Goal: Navigation & Orientation: Find specific page/section

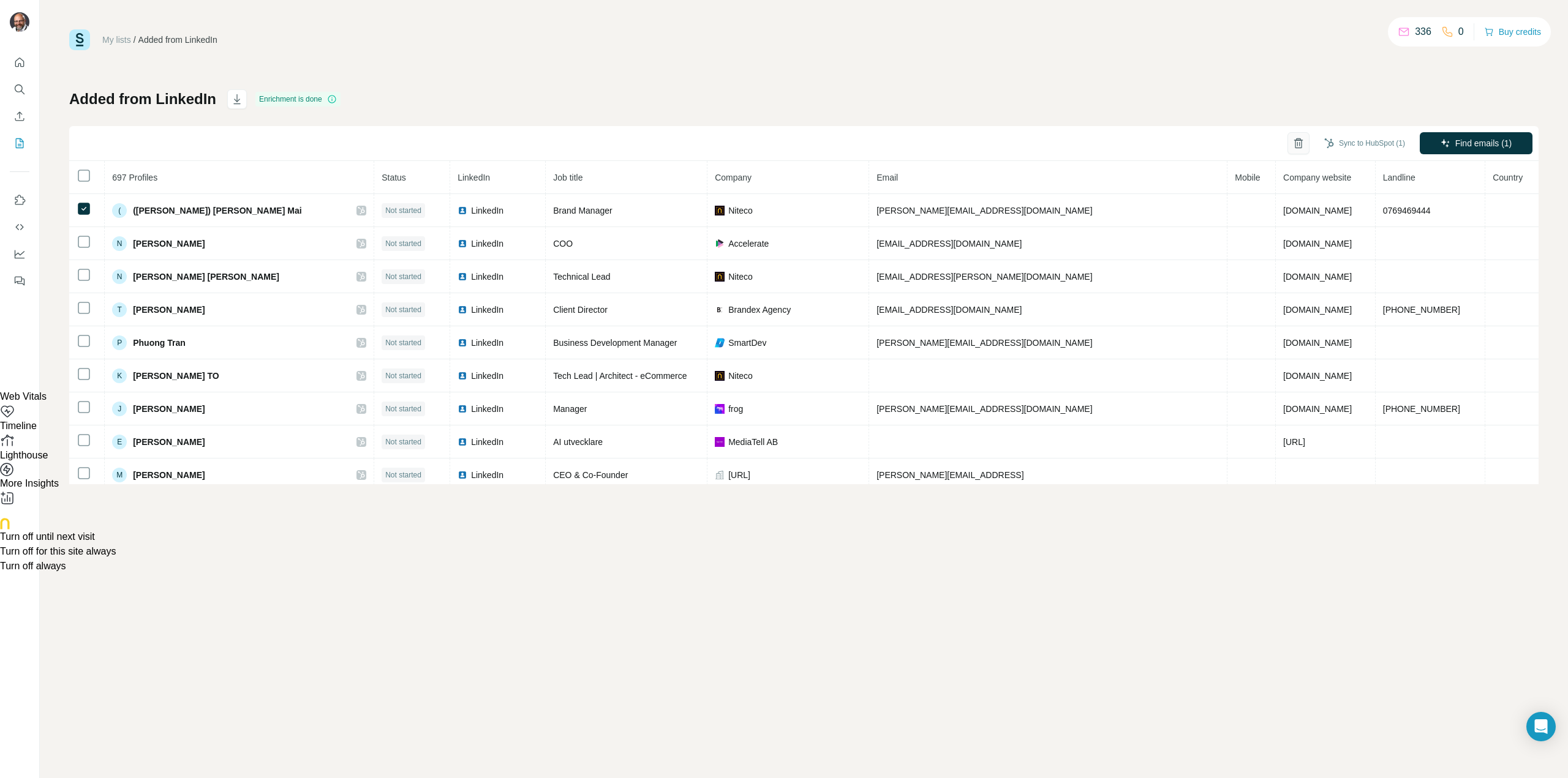
click at [1300, 139] on icon "button" at bounding box center [1298, 143] width 12 height 12
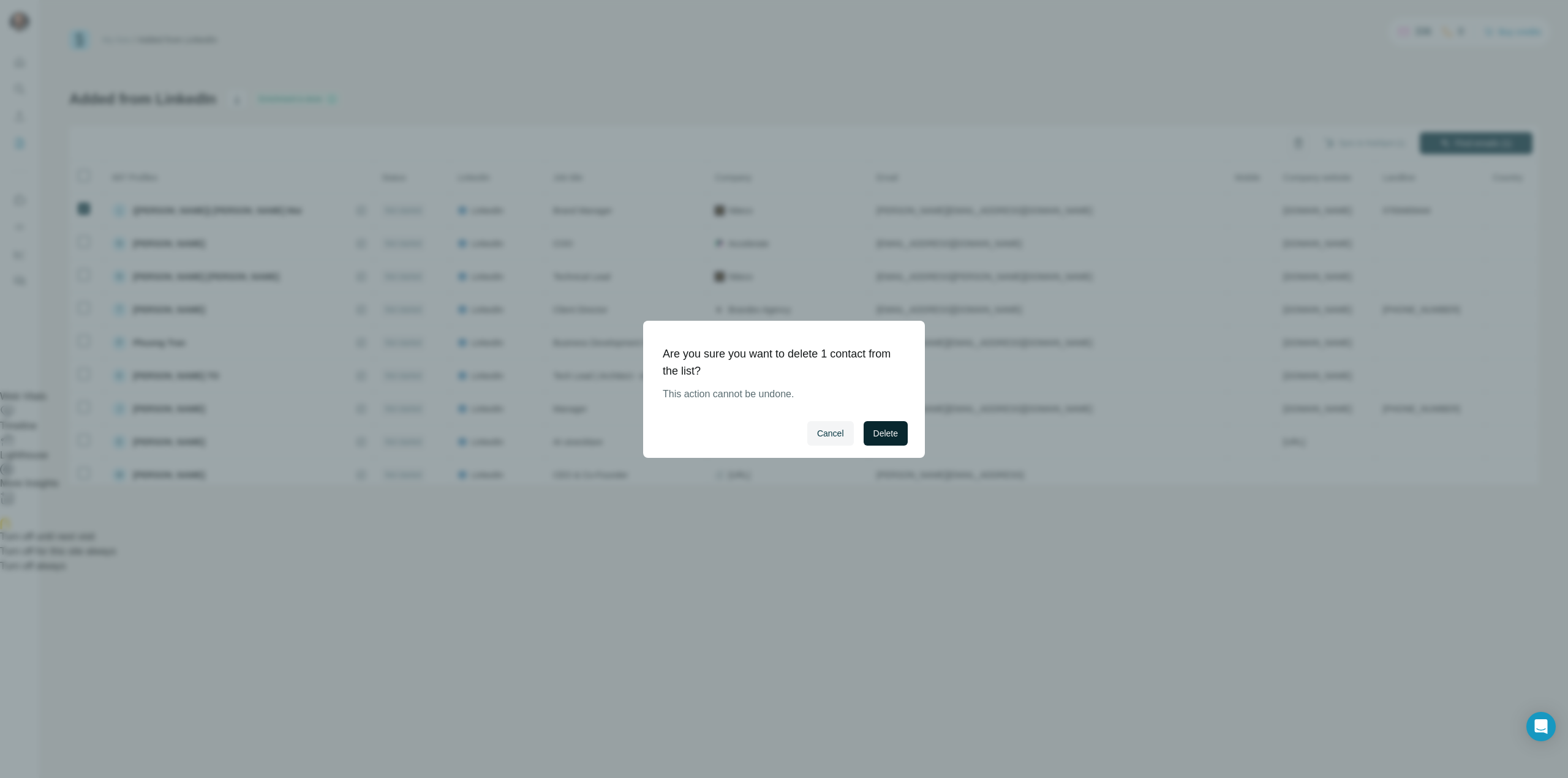
click at [900, 426] on button "Delete" at bounding box center [885, 434] width 44 height 24
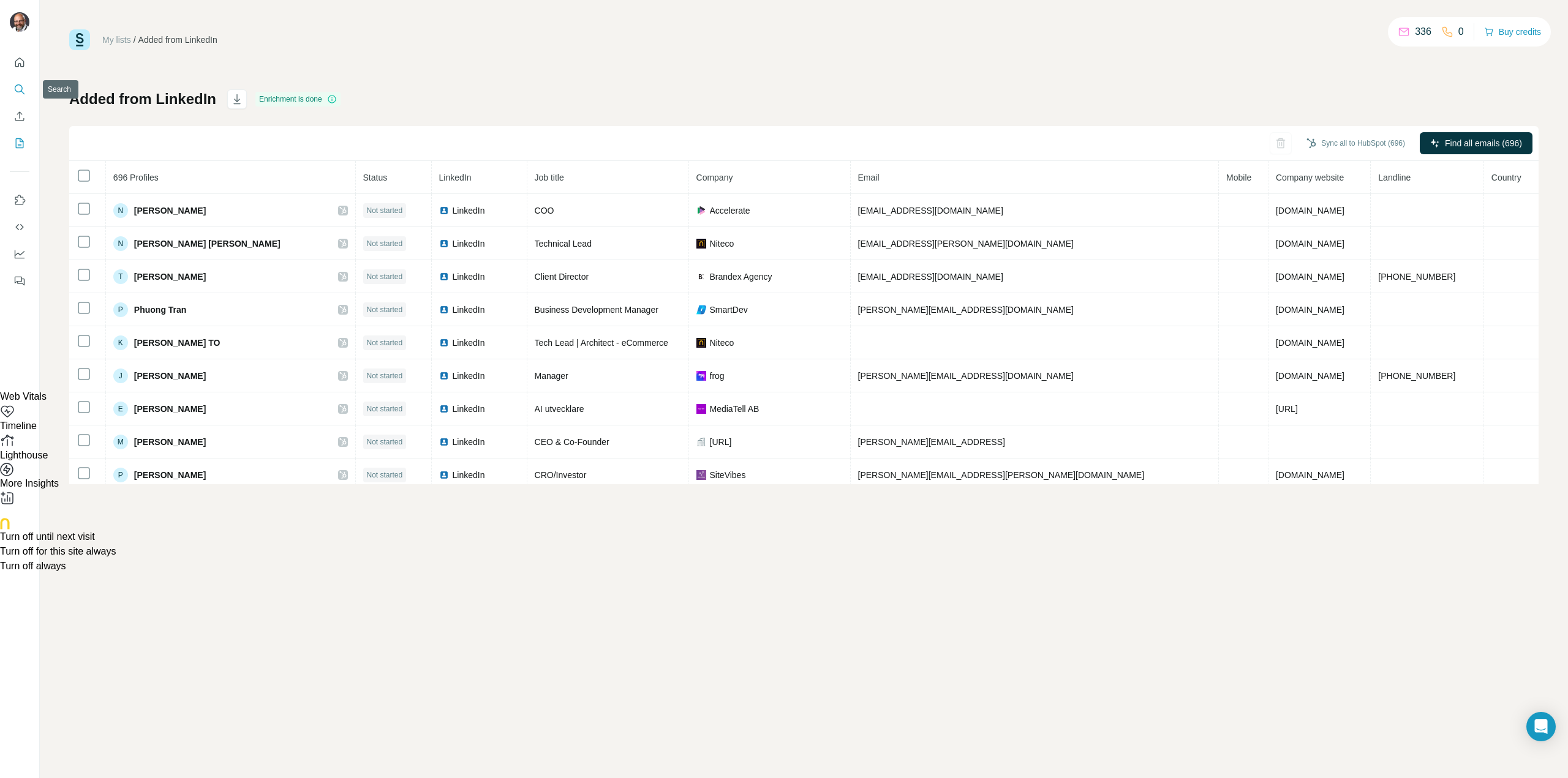
click at [22, 87] on icon "Search" at bounding box center [18, 88] width 8 height 8
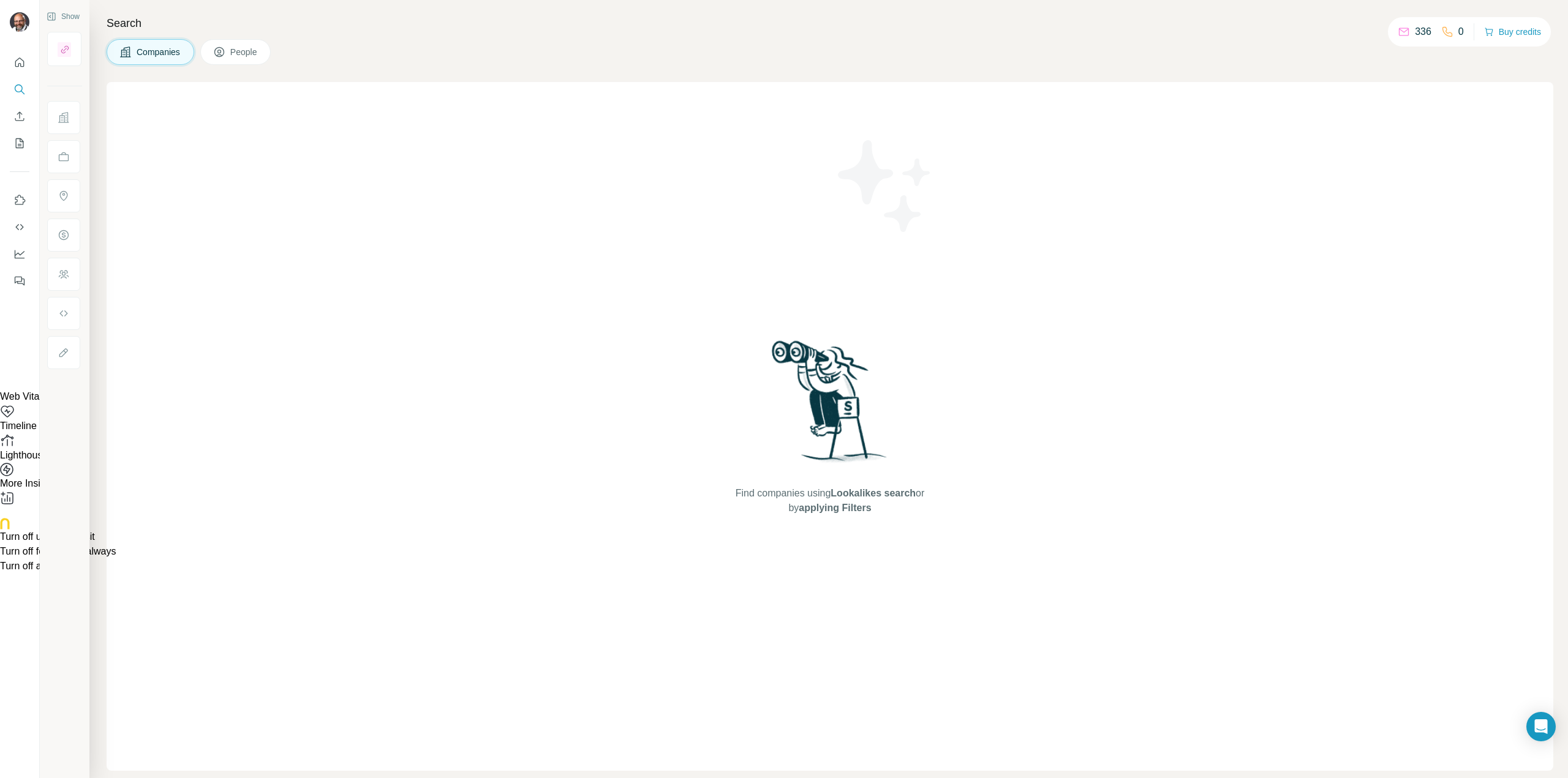
click at [224, 50] on icon at bounding box center [220, 52] width 12 height 12
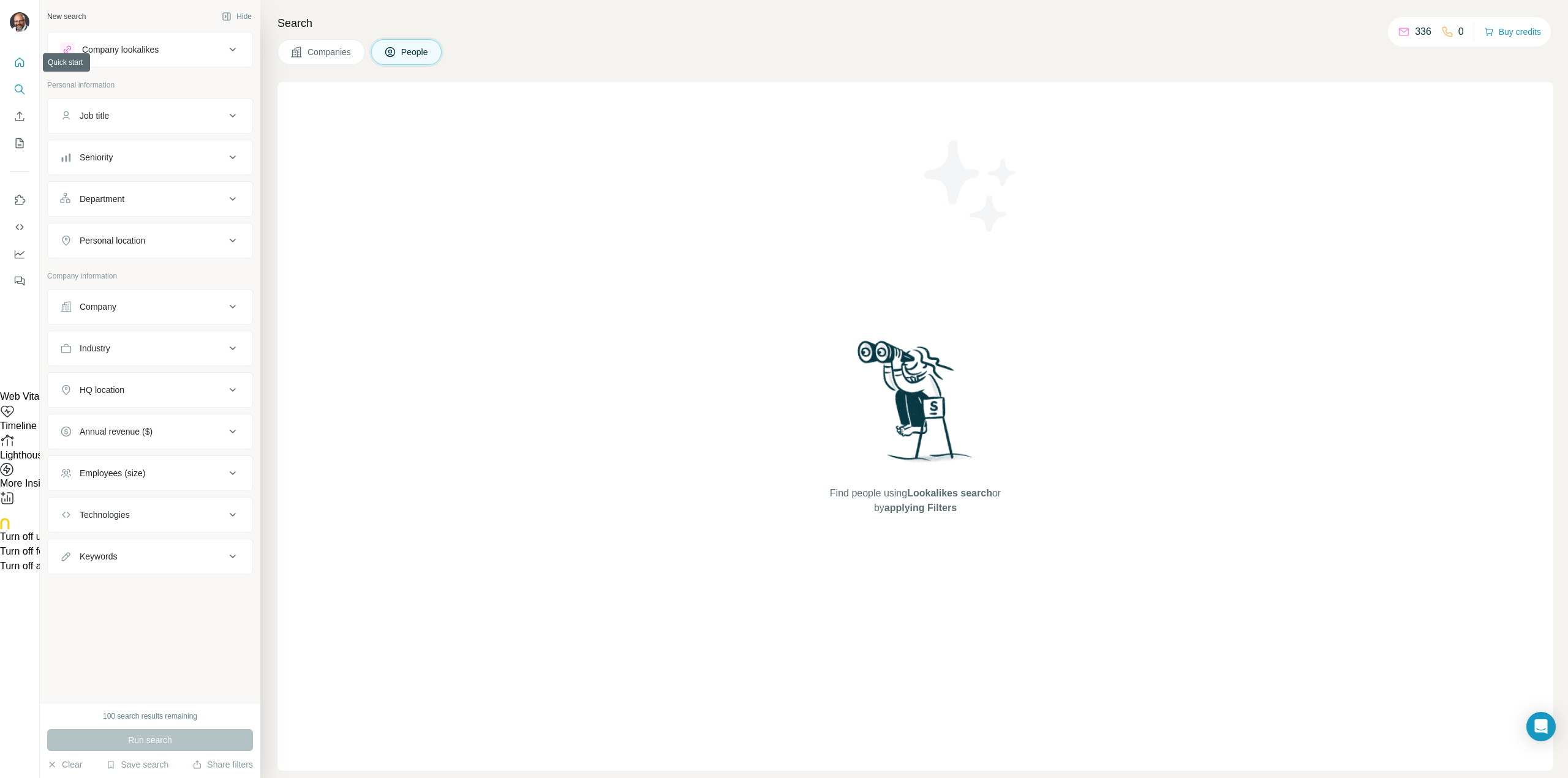
click at [21, 58] on icon "Quick start" at bounding box center [19, 63] width 12 height 12
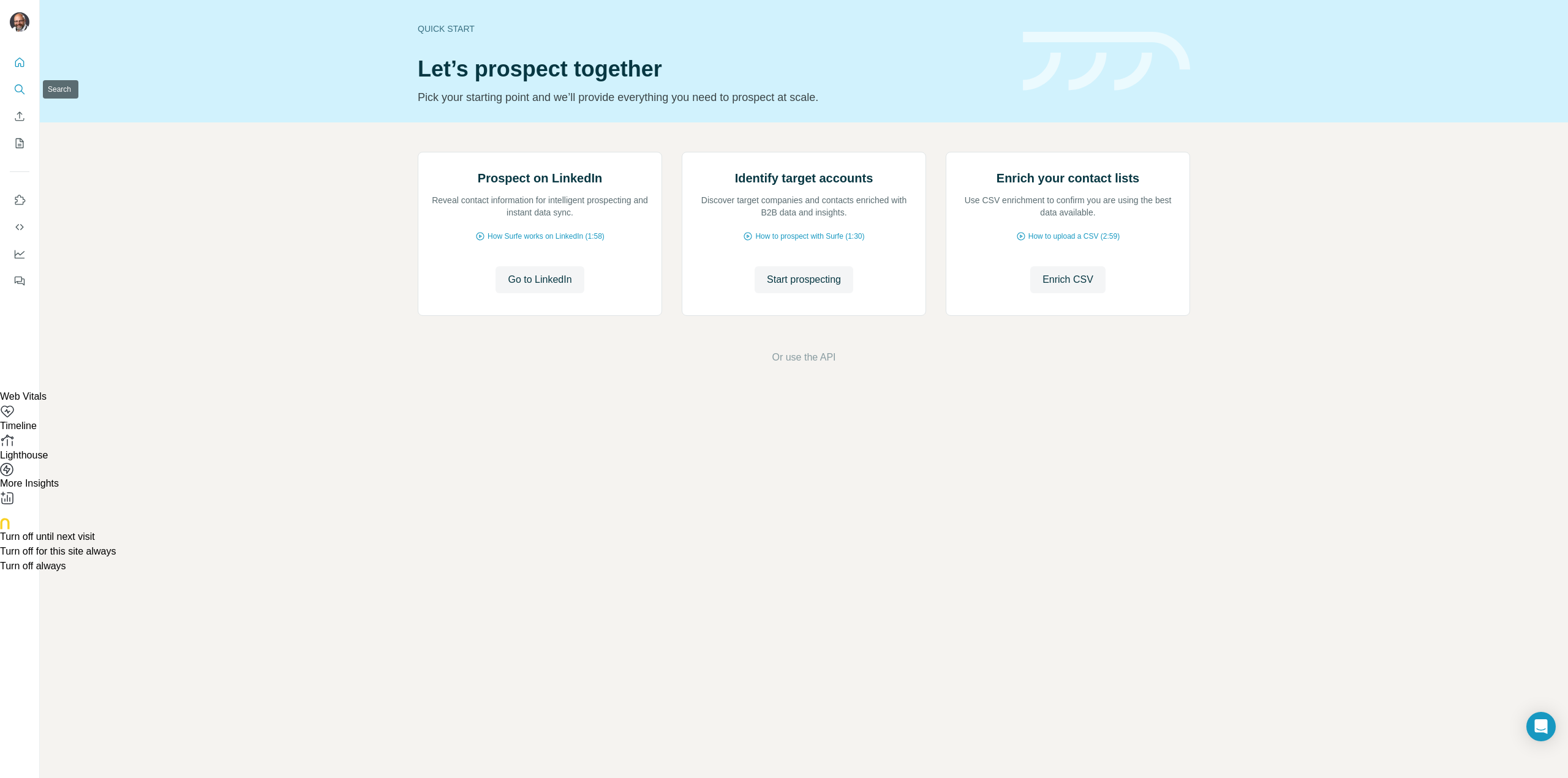
click at [14, 88] on icon "Search" at bounding box center [19, 90] width 12 height 12
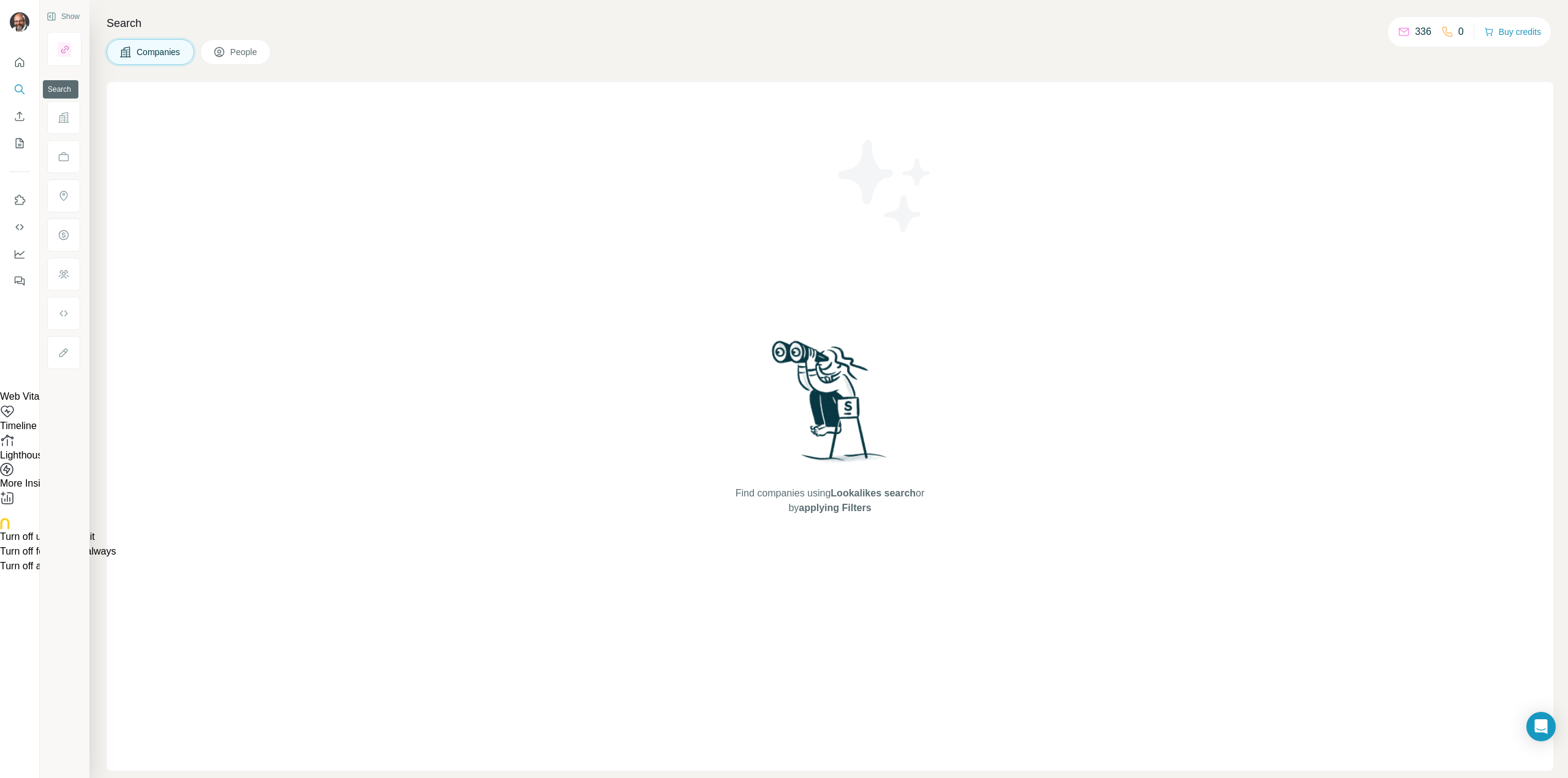
click at [17, 85] on icon "Search" at bounding box center [19, 90] width 12 height 12
click at [17, 63] on icon "Quick start" at bounding box center [19, 63] width 12 height 12
